Goal: Task Accomplishment & Management: Manage account settings

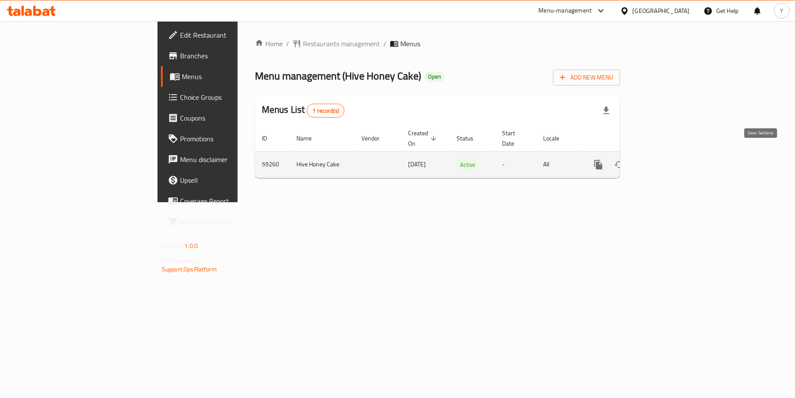
click at [666, 160] on icon "enhanced table" at bounding box center [660, 165] width 10 height 10
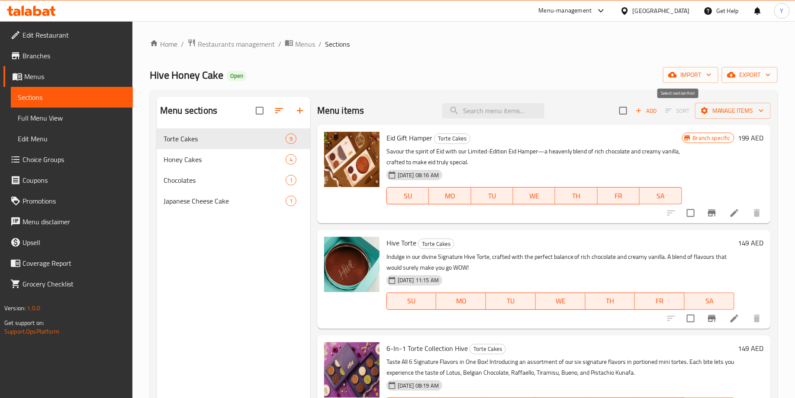
click at [671, 115] on span "Sort" at bounding box center [677, 110] width 35 height 13
click at [672, 319] on div at bounding box center [713, 318] width 106 height 21
click at [679, 110] on span "Sort" at bounding box center [677, 110] width 35 height 13
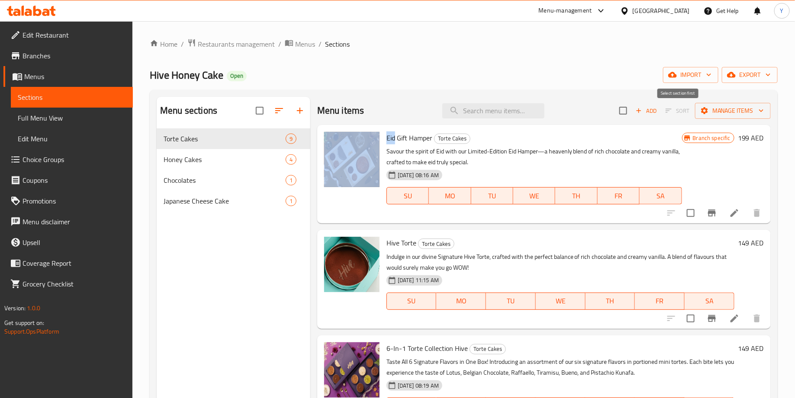
click at [679, 110] on span "Sort" at bounding box center [677, 110] width 35 height 13
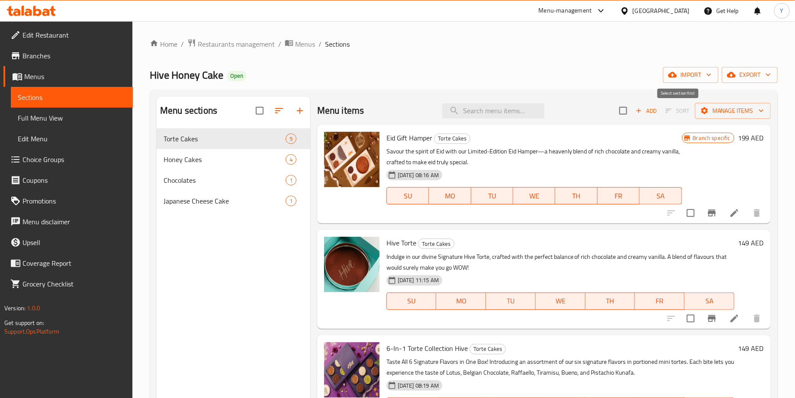
click at [679, 110] on span "Sort" at bounding box center [677, 110] width 35 height 13
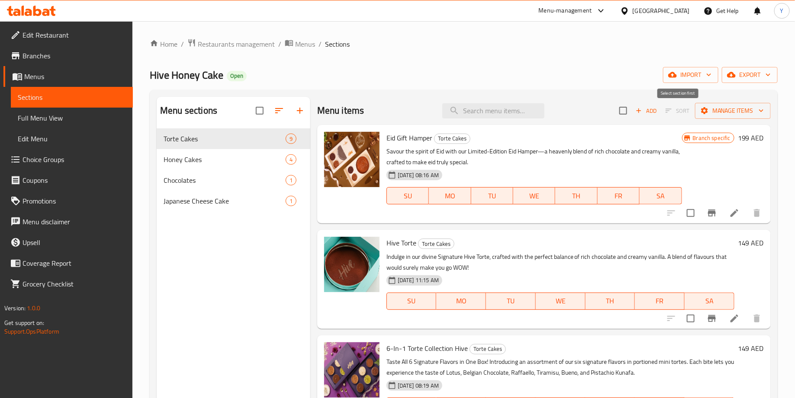
click at [679, 110] on span "Sort" at bounding box center [677, 110] width 35 height 13
click at [683, 108] on span "Sort" at bounding box center [677, 110] width 35 height 13
click at [530, 58] on div "Home / Restaurants management / Menus / Sections Hive Honey Cake Open import ex…" at bounding box center [464, 270] width 628 height 464
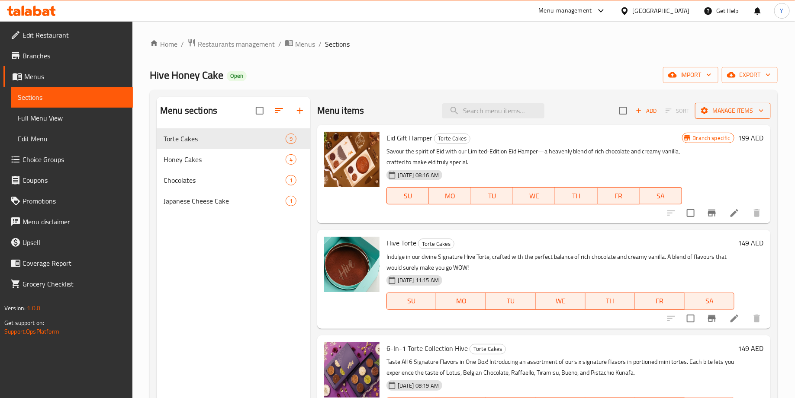
click at [763, 106] on span "Manage items" at bounding box center [733, 111] width 62 height 11
click at [601, 90] on div at bounding box center [397, 199] width 795 height 398
click at [203, 159] on span "Honey Cakes" at bounding box center [212, 159] width 98 height 10
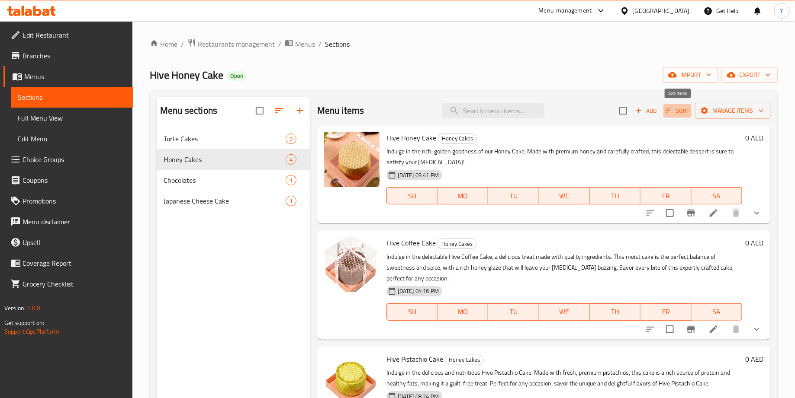
click at [673, 111] on span "Sort" at bounding box center [677, 111] width 24 height 10
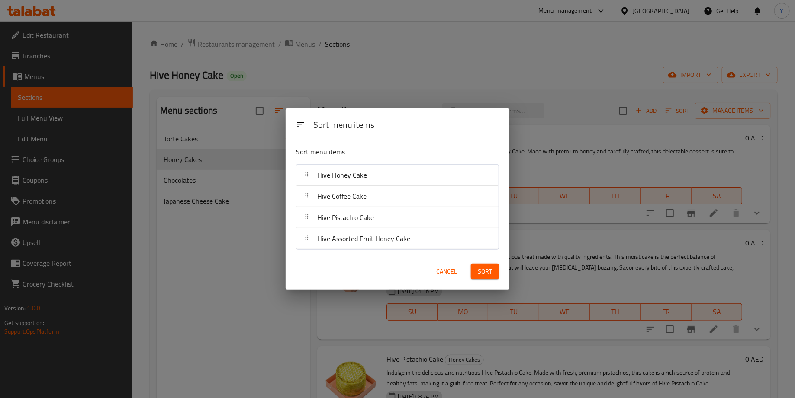
click at [453, 275] on span "Cancel" at bounding box center [446, 271] width 21 height 11
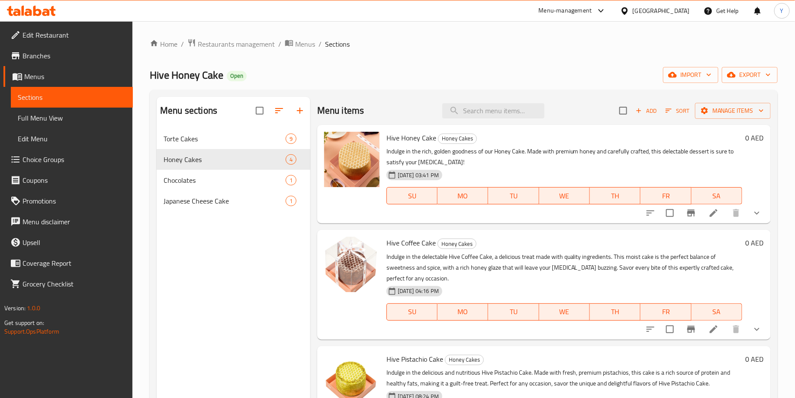
click at [680, 111] on span "Sort" at bounding box center [677, 111] width 24 height 10
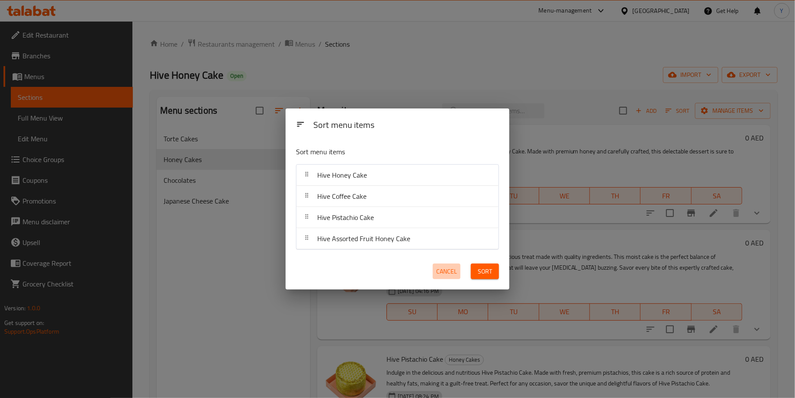
click at [450, 271] on span "Cancel" at bounding box center [446, 271] width 21 height 11
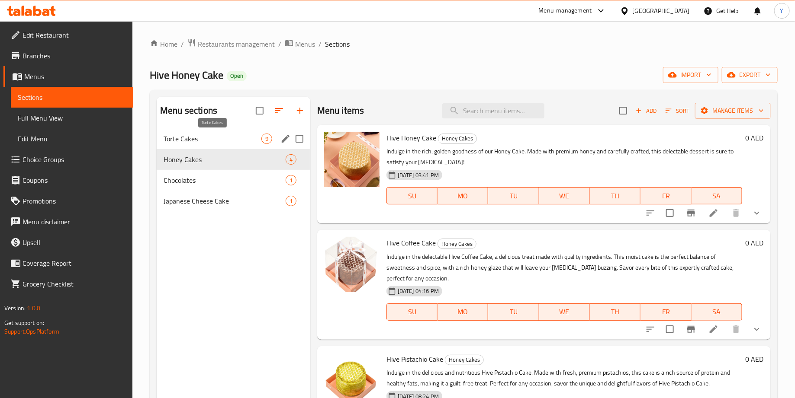
click at [251, 136] on span "Torte Cakes" at bounding box center [212, 139] width 98 height 10
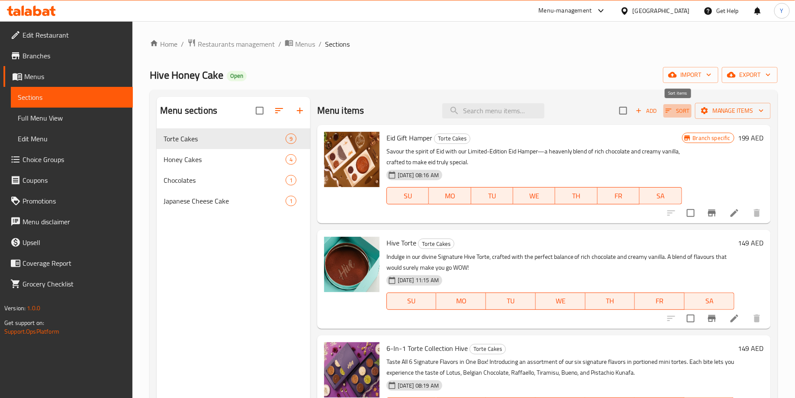
click at [673, 107] on span "Sort" at bounding box center [677, 111] width 24 height 10
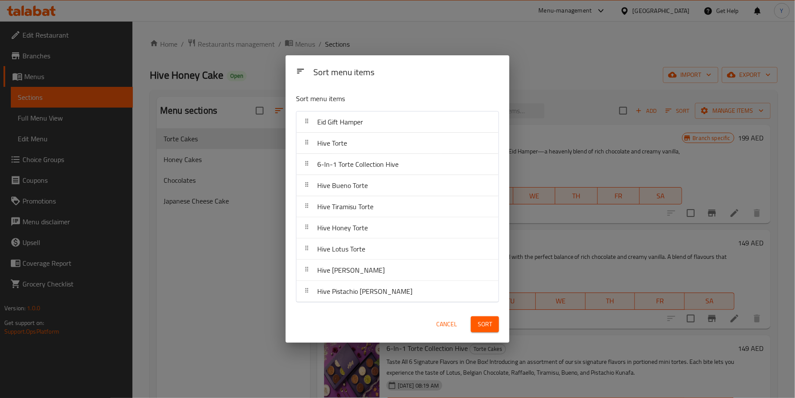
click at [437, 327] on span "Cancel" at bounding box center [446, 324] width 21 height 11
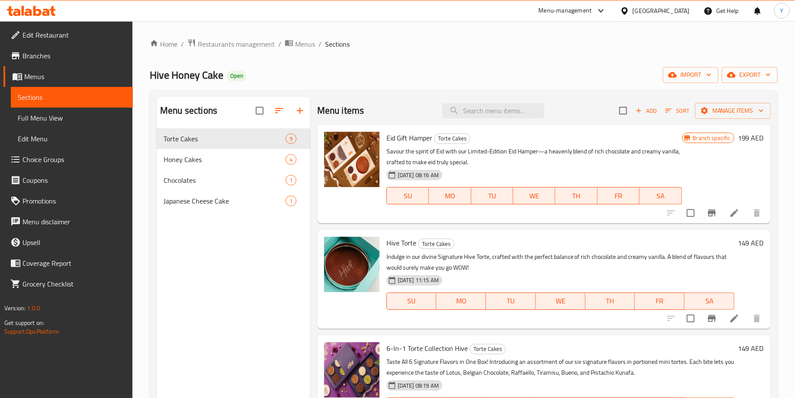
click at [668, 113] on icon "button" at bounding box center [668, 111] width 8 height 8
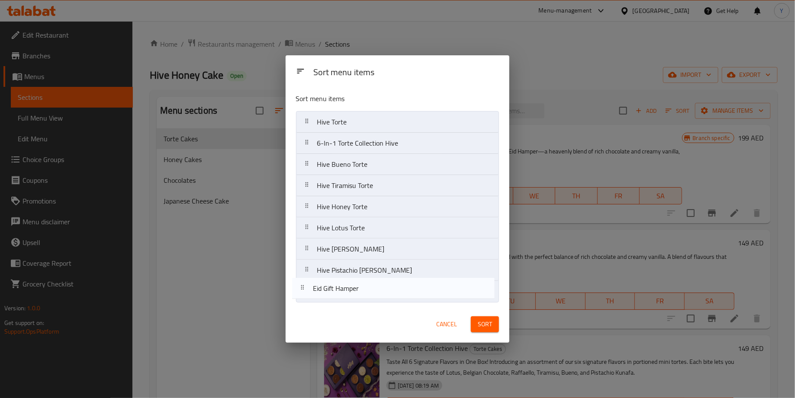
drag, startPoint x: 392, startPoint y: 125, endPoint x: 388, endPoint y: 296, distance: 170.9
click at [388, 296] on nav "Eid Gift Hamper Hive Torte 6-In-1 Torte Collection Hive Hive Bueno Torte Hive T…" at bounding box center [397, 207] width 203 height 192
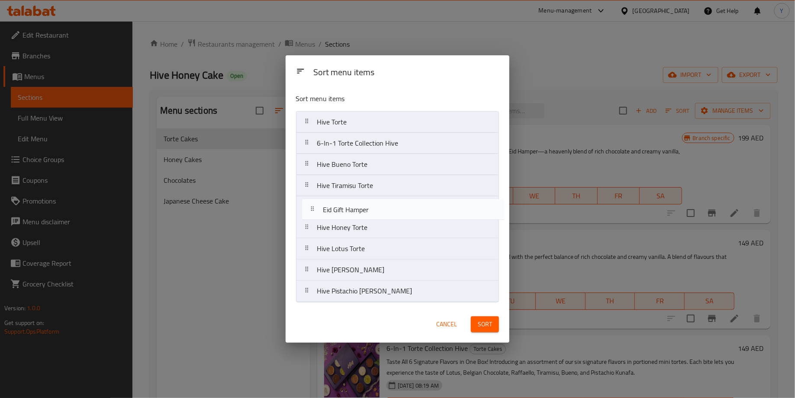
drag, startPoint x: 388, startPoint y: 296, endPoint x: 394, endPoint y: 212, distance: 84.1
click at [394, 212] on nav "Hive Torte 6-In-1 Torte Collection Hive Hive Bueno Torte Hive Tiramisu Torte Hi…" at bounding box center [397, 207] width 203 height 192
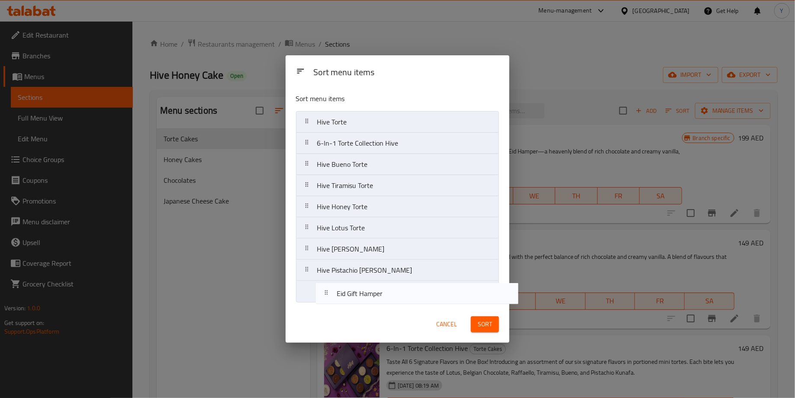
drag, startPoint x: 379, startPoint y: 204, endPoint x: 399, endPoint y: 292, distance: 90.0
click at [399, 292] on nav "Hive Torte 6-In-1 Torte Collection Hive Hive Bueno Torte Hive Tiramisu Torte Ei…" at bounding box center [397, 207] width 203 height 192
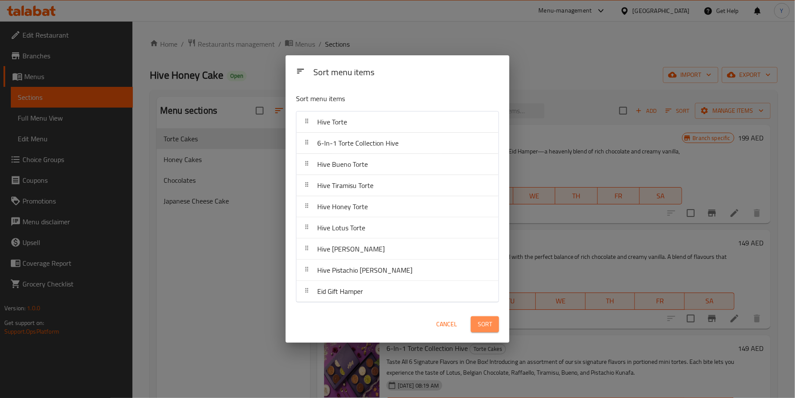
click at [494, 326] on button "Sort" at bounding box center [485, 325] width 28 height 16
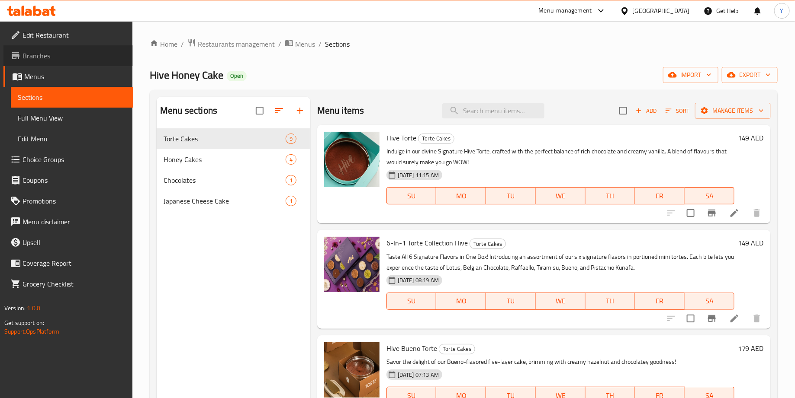
click at [63, 55] on span "Branches" at bounding box center [73, 56] width 103 height 10
